Goal: Transaction & Acquisition: Download file/media

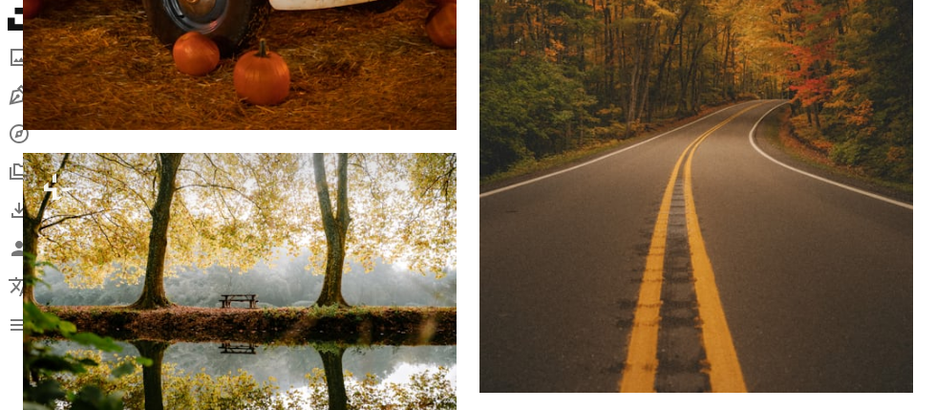
scroll to position [3238, 0]
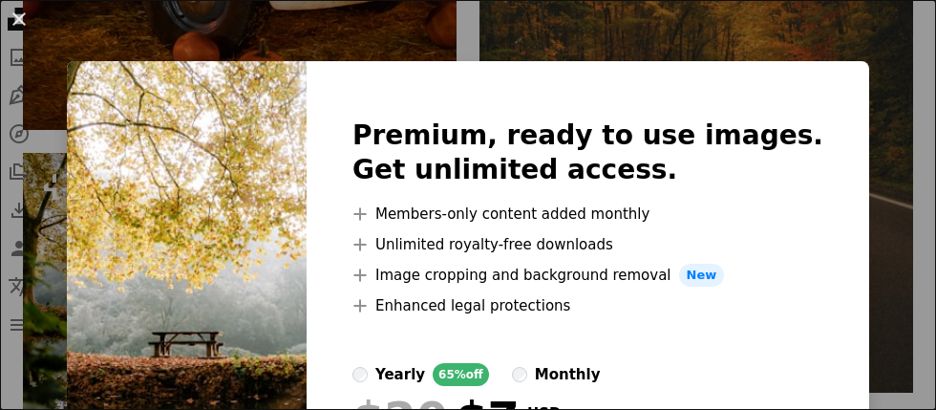
click at [301, 397] on img at bounding box center [187, 336] width 240 height 550
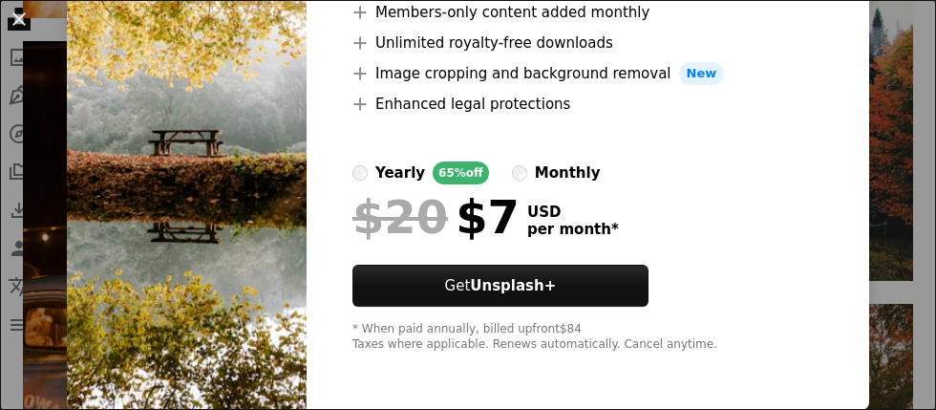
scroll to position [86, 0]
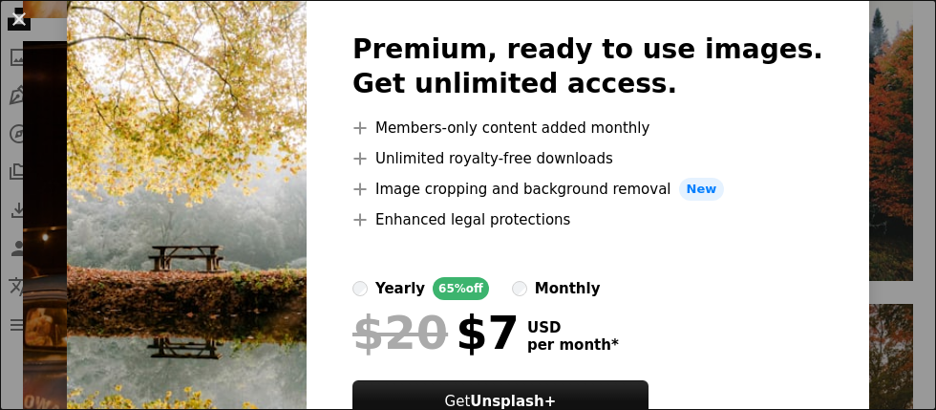
click at [306, 399] on img at bounding box center [187, 250] width 240 height 550
click at [882, 409] on div "An X shape Premium, ready to use images. Get unlimited access. A plus sign Memb…" at bounding box center [468, 205] width 936 height 410
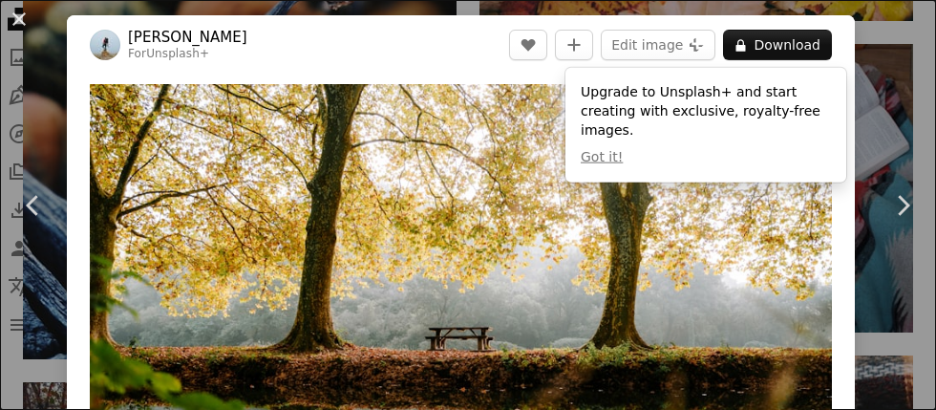
click at [894, 103] on div "An X shape Chevron left Chevron right [PERSON_NAME] For Unsplash+ A heart A plu…" at bounding box center [468, 205] width 936 height 410
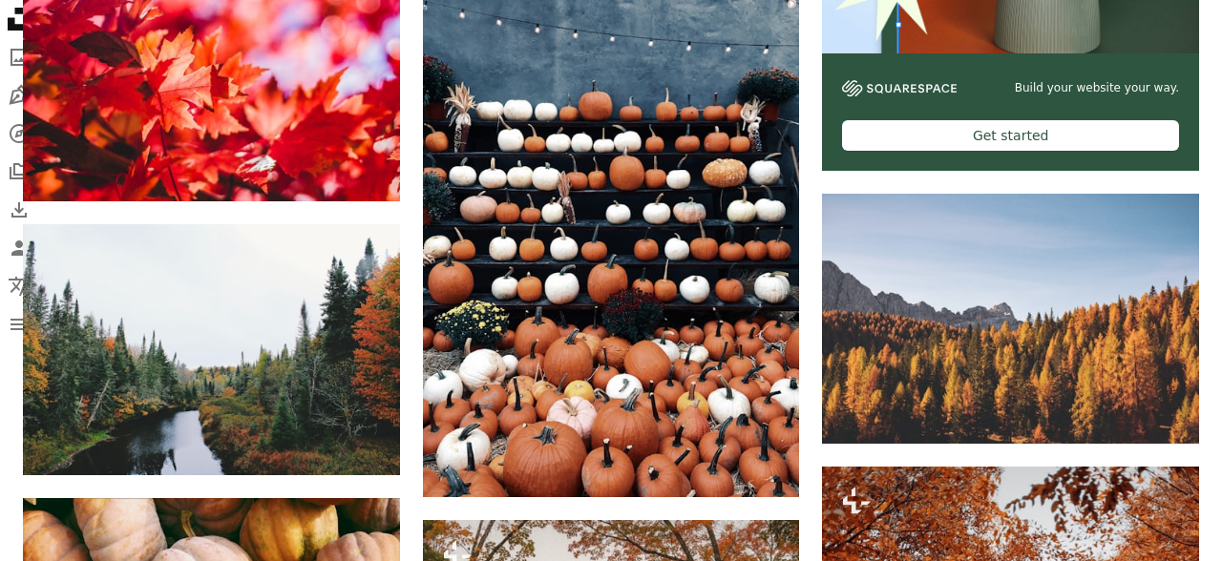
scroll to position [1151, 0]
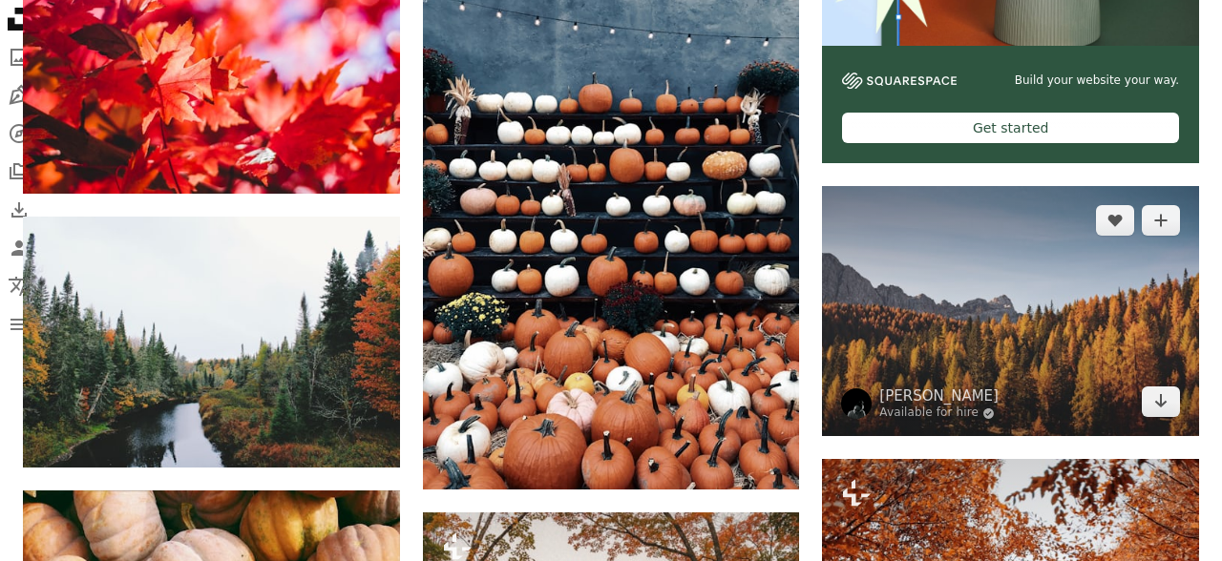
click at [935, 368] on img at bounding box center [1010, 311] width 377 height 251
click at [935, 407] on icon "Arrow pointing down" at bounding box center [1160, 400] width 15 height 23
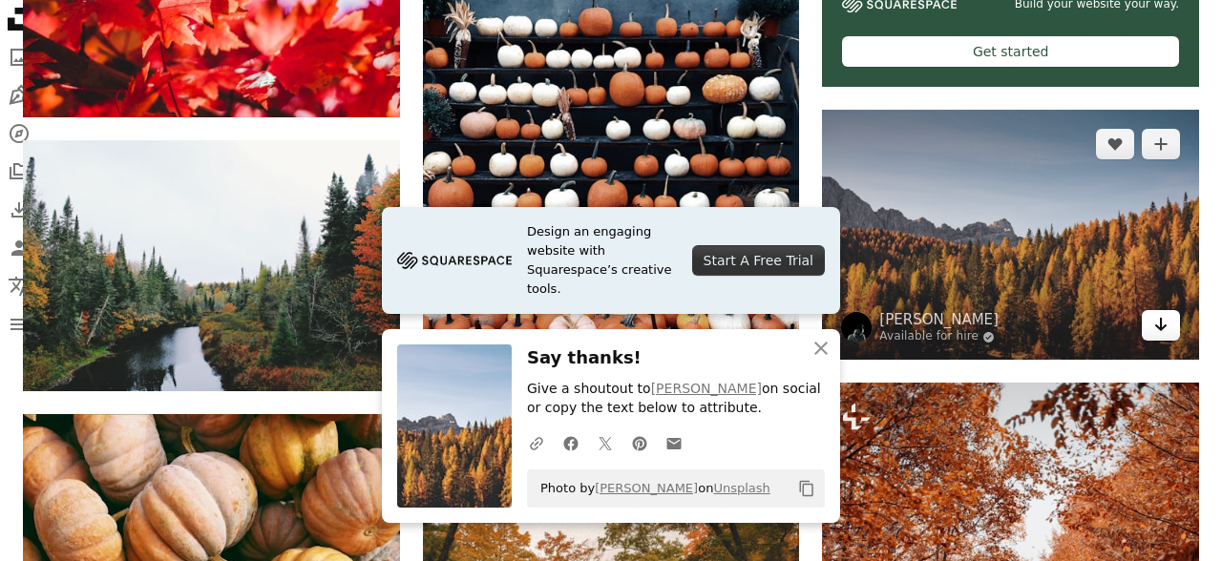
scroll to position [1243, 0]
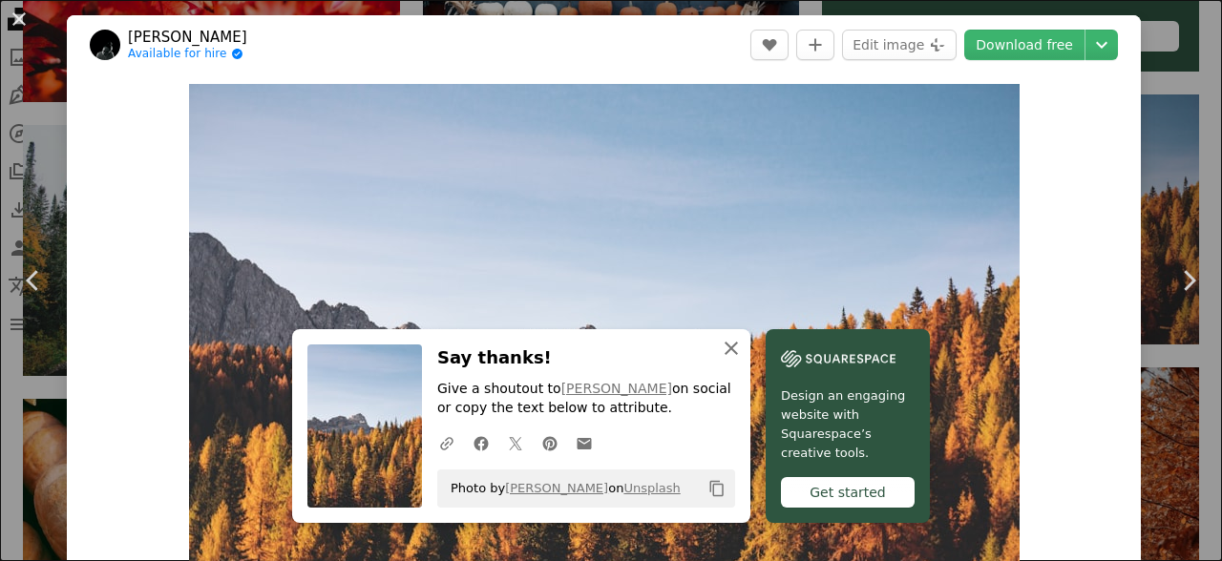
click at [733, 351] on icon "button" at bounding box center [731, 348] width 13 height 13
